Goal: Navigation & Orientation: Understand site structure

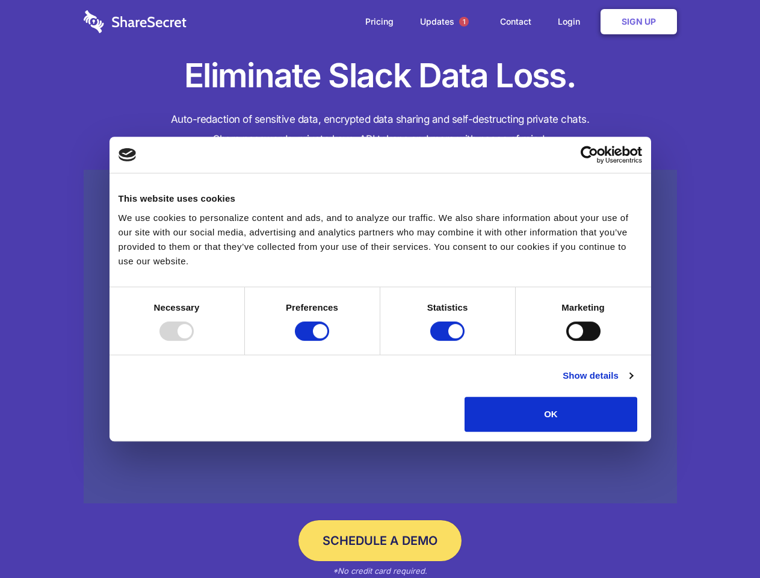
click at [194, 341] on div at bounding box center [177, 331] width 34 height 19
click at [329, 341] on input "Preferences" at bounding box center [312, 331] width 34 height 19
checkbox input "false"
click at [449, 341] on input "Statistics" at bounding box center [448, 331] width 34 height 19
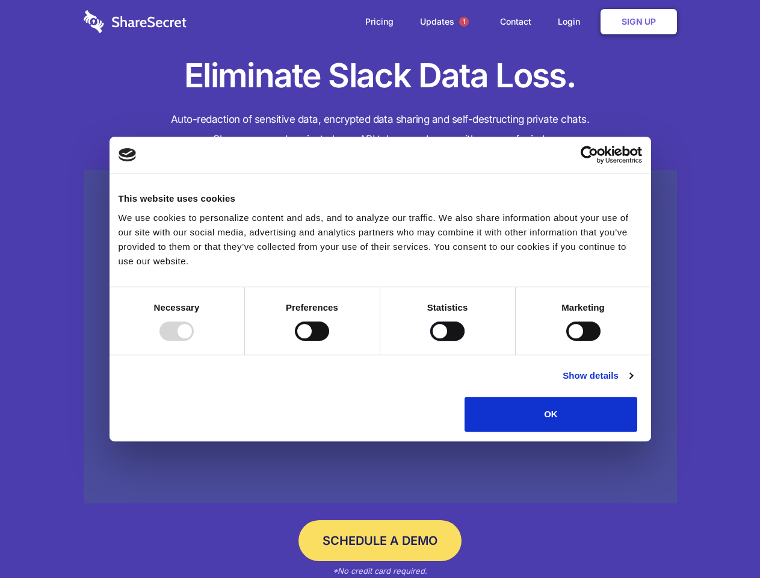
checkbox input "false"
click at [567, 341] on input "Marketing" at bounding box center [584, 331] width 34 height 19
checkbox input "true"
click at [633, 383] on link "Show details" at bounding box center [598, 375] width 70 height 14
